Goal: Navigation & Orientation: Find specific page/section

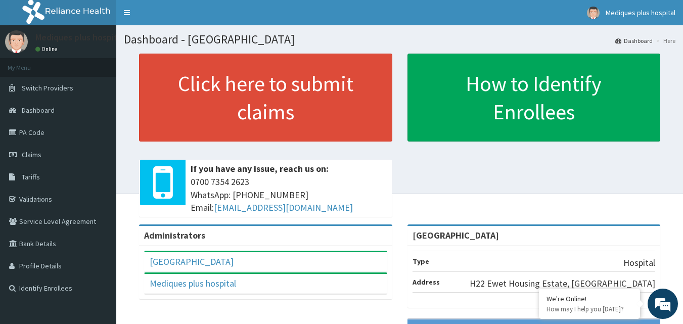
click at [19, 41] on img at bounding box center [16, 41] width 23 height 23
click at [70, 111] on link "Dashboard" at bounding box center [58, 110] width 116 height 22
click at [52, 150] on link "Claims" at bounding box center [58, 155] width 116 height 22
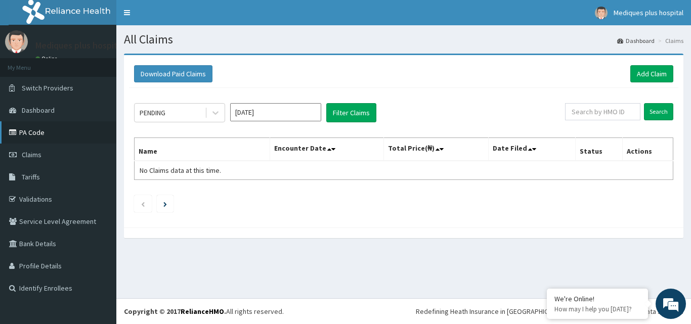
click at [50, 122] on link "PA Code" at bounding box center [58, 132] width 116 height 22
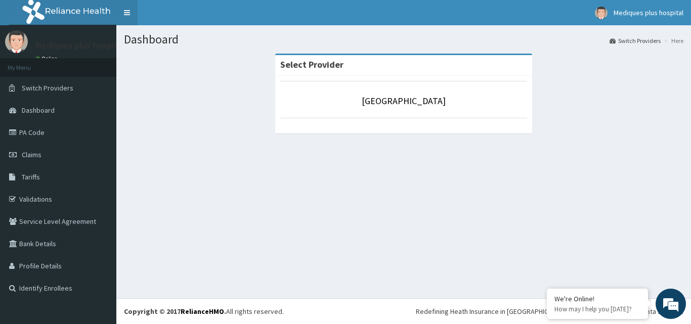
click at [127, 11] on link "Toggle navigation" at bounding box center [126, 12] width 21 height 25
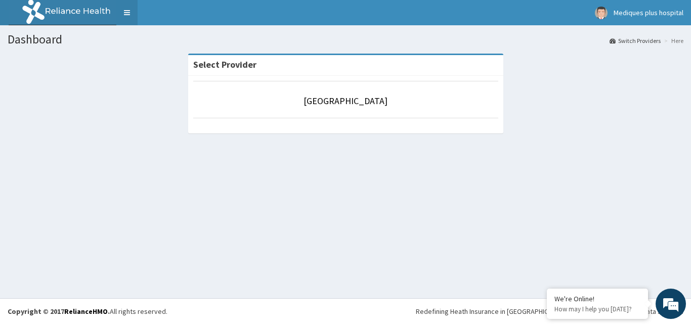
click at [127, 11] on link "Toggle navigation" at bounding box center [126, 12] width 21 height 25
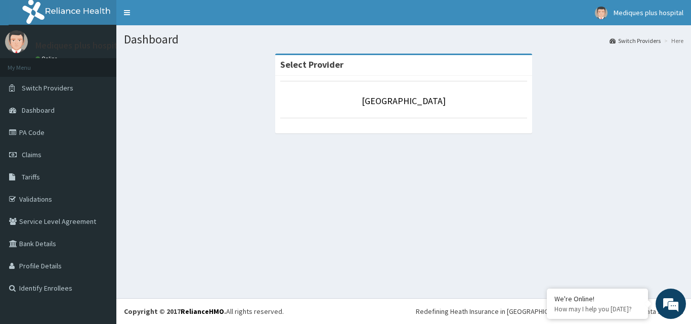
click at [72, 42] on p "Mediques plus hospital" at bounding box center [79, 45] width 89 height 9
click at [13, 42] on img at bounding box center [16, 41] width 23 height 23
click at [34, 172] on span "Tariffs" at bounding box center [31, 176] width 18 height 9
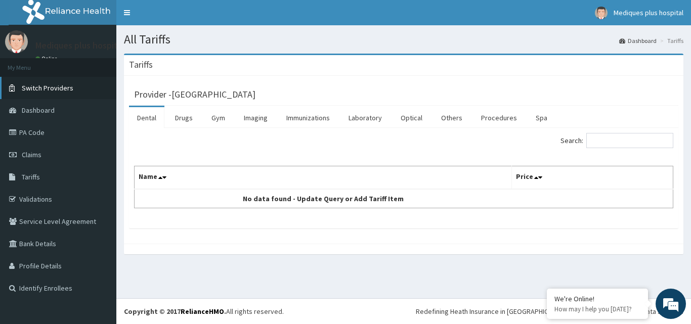
click at [37, 91] on span "Switch Providers" at bounding box center [48, 87] width 52 height 9
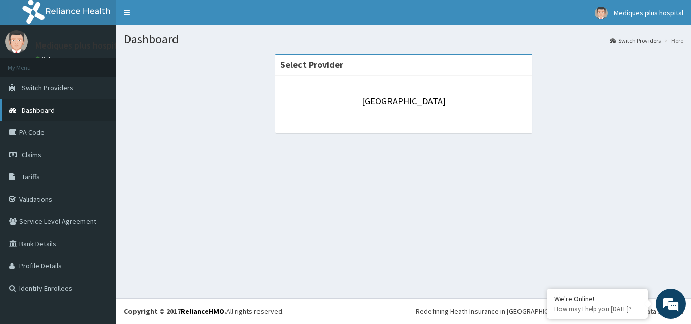
click at [20, 110] on link "Dashboard" at bounding box center [58, 110] width 116 height 22
